Goal: Transaction & Acquisition: Purchase product/service

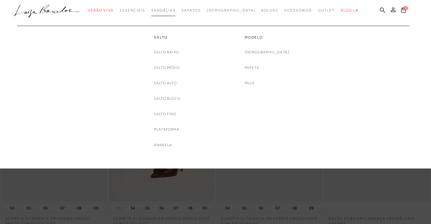
click at [175, 12] on link "Sandálias" at bounding box center [163, 10] width 24 height 11
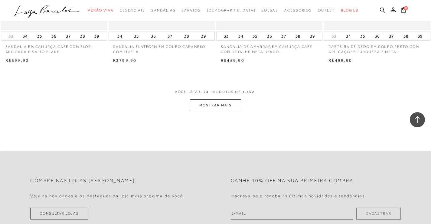
scroll to position [1180, 0]
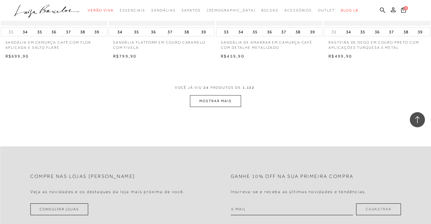
click at [205, 96] on button "MOSTRAR MAIS" at bounding box center [215, 101] width 51 height 12
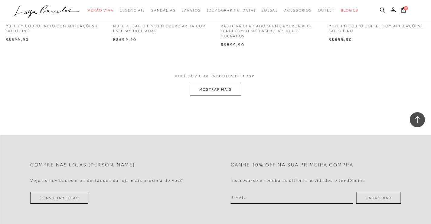
scroll to position [2389, 0]
click at [214, 94] on button "MOSTRAR MAIS" at bounding box center [215, 89] width 51 height 12
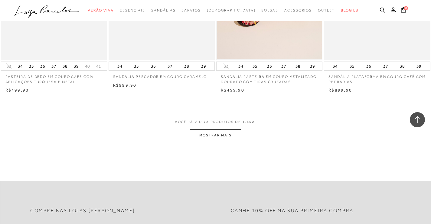
scroll to position [3630, 0]
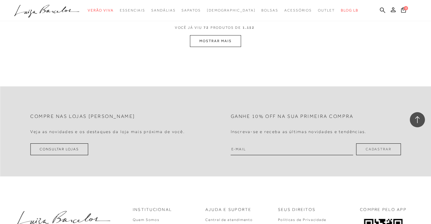
click at [213, 47] on button "MOSTRAR MAIS" at bounding box center [215, 41] width 51 height 12
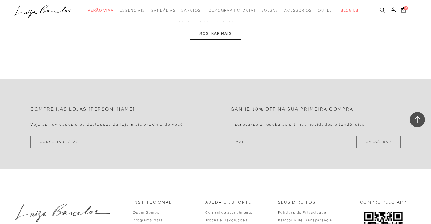
click at [216, 39] on button "MOSTRAR MAIS" at bounding box center [215, 34] width 51 height 12
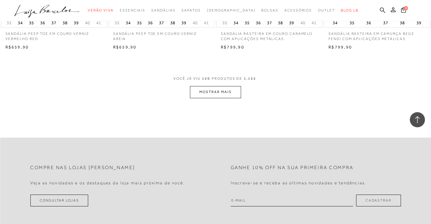
scroll to position [6001, 0]
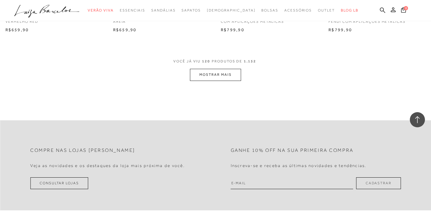
click at [198, 80] on button "MOSTRAR MAIS" at bounding box center [215, 75] width 51 height 12
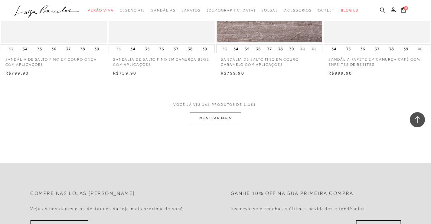
scroll to position [7211, 0]
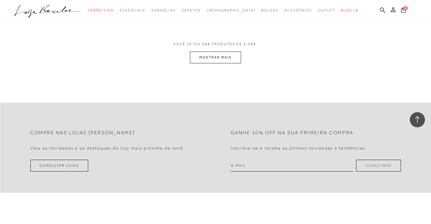
click at [214, 63] on button "MOSTRAR MAIS" at bounding box center [215, 57] width 51 height 12
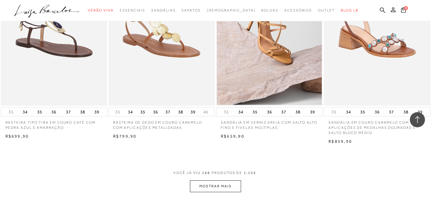
scroll to position [8300, 0]
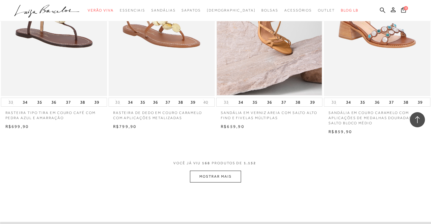
click at [210, 182] on button "MOSTRAR MAIS" at bounding box center [215, 176] width 51 height 12
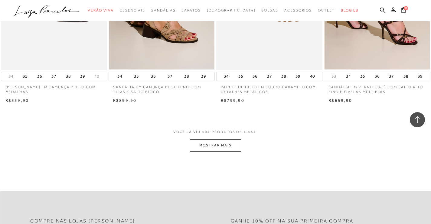
scroll to position [9570, 0]
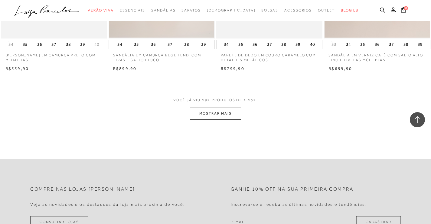
click at [229, 119] on button "MOSTRAR MAIS" at bounding box center [215, 113] width 51 height 12
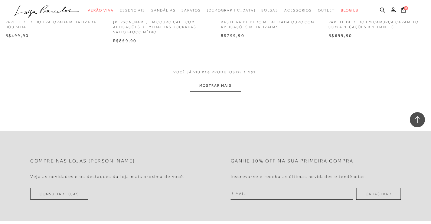
scroll to position [10810, 0]
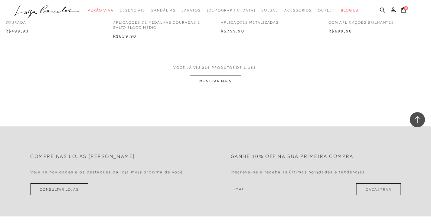
click at [237, 87] on button "MOSTRAR MAIS" at bounding box center [215, 81] width 51 height 12
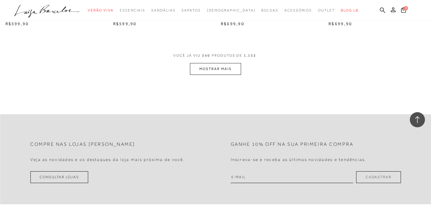
scroll to position [12020, 0]
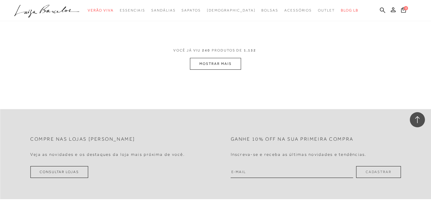
click at [226, 70] on button "MOSTRAR MAIS" at bounding box center [215, 64] width 51 height 12
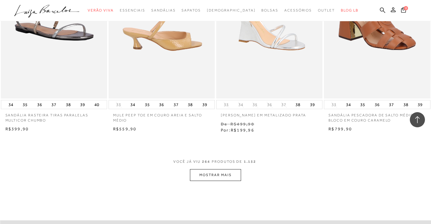
scroll to position [13200, 0]
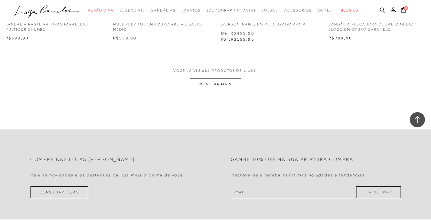
click at [208, 90] on button "MOSTRAR MAIS" at bounding box center [215, 84] width 51 height 12
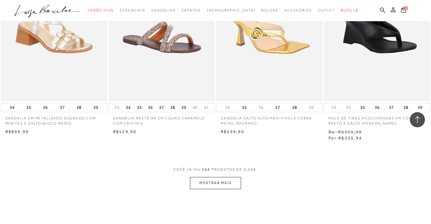
scroll to position [14410, 0]
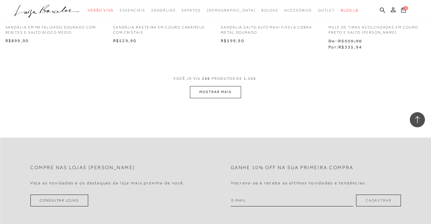
click at [216, 98] on button "MOSTRAR MAIS" at bounding box center [215, 92] width 51 height 12
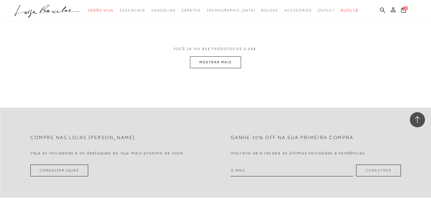
click at [229, 68] on button "MOSTRAR MAIS" at bounding box center [215, 62] width 51 height 12
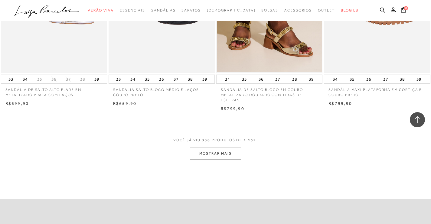
scroll to position [16920, 0]
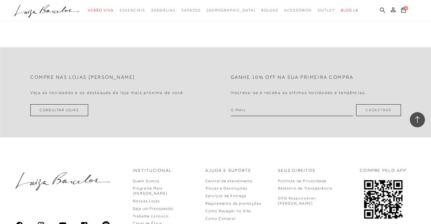
click at [380, 10] on icon at bounding box center [382, 9] width 5 height 5
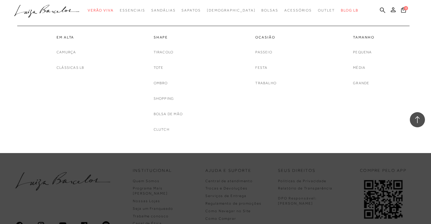
click at [246, 18] on ul "Em Alta [GEOGRAPHIC_DATA] Clássicas LB Shape Tiracolo Tote Ombro" at bounding box center [211, 77] width 394 height 122
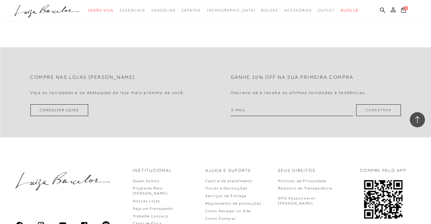
click at [385, 7] on ul ".a{fill-rule:evenodd;} Verão Viva Em alta Favoritos das Influenciadoras Apostas…" at bounding box center [211, 10] width 394 height 11
click at [382, 8] on icon at bounding box center [382, 9] width 5 height 5
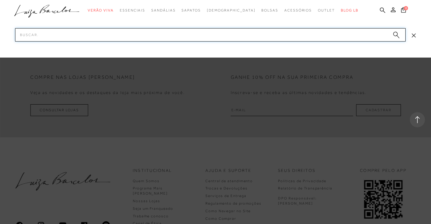
click at [306, 34] on input "Pesquisar" at bounding box center [210, 34] width 390 height 13
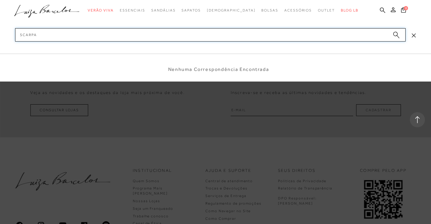
type input "SCARPAN"
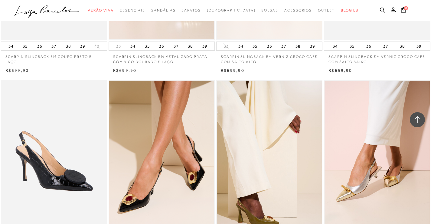
scroll to position [393, 0]
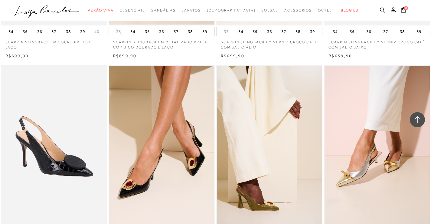
click at [382, 10] on icon at bounding box center [382, 10] width 5 height 6
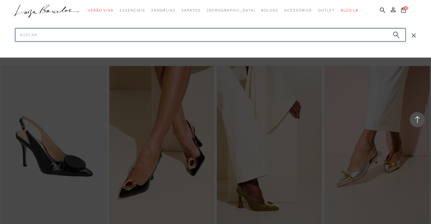
click at [96, 39] on input "Pesquisar" at bounding box center [210, 34] width 390 height 13
type input "SCARPAN"
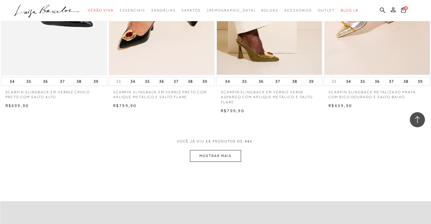
scroll to position [544, 0]
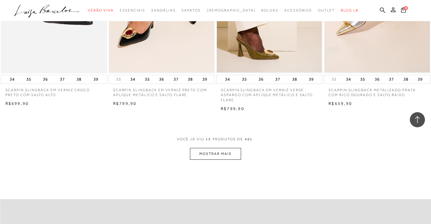
click at [221, 150] on button "MOSTRAR MAIS" at bounding box center [215, 154] width 51 height 12
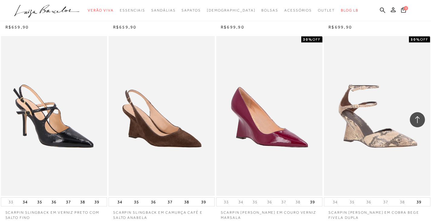
scroll to position [1059, 0]
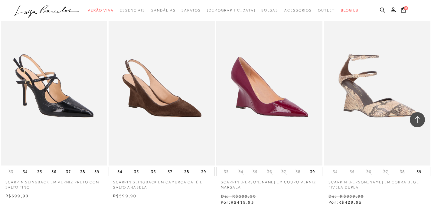
click at [261, 103] on img at bounding box center [269, 86] width 105 height 158
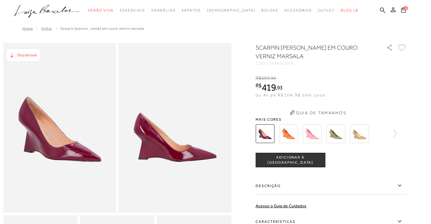
click at [400, 133] on div "SCARPIN [PERSON_NAME] EM COURO VERNIZ MARSALA CÓD: 1342001013 × É necessário se…" at bounding box center [331, 165] width 151 height 245
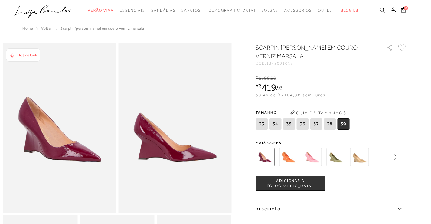
click at [393, 157] on icon at bounding box center [392, 156] width 8 height 8
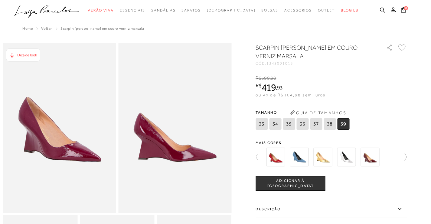
click at [393, 156] on div at bounding box center [329, 156] width 130 height 22
click at [400, 155] on div at bounding box center [331, 156] width 151 height 22
click at [407, 156] on icon at bounding box center [402, 156] width 8 height 8
click at [407, 161] on icon at bounding box center [402, 156] width 8 height 8
click at [322, 159] on img at bounding box center [322, 156] width 19 height 19
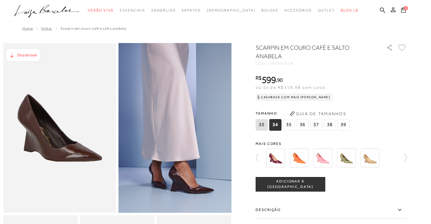
click at [275, 63] on span "1342001019" at bounding box center [279, 63] width 27 height 4
copy span "1342001019"
